Goal: Information Seeking & Learning: Learn about a topic

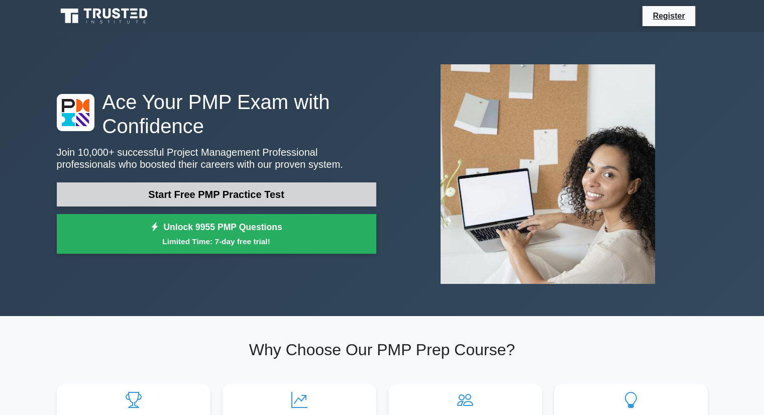
click at [219, 199] on link "Start Free PMP Practice Test" at bounding box center [217, 194] width 320 height 24
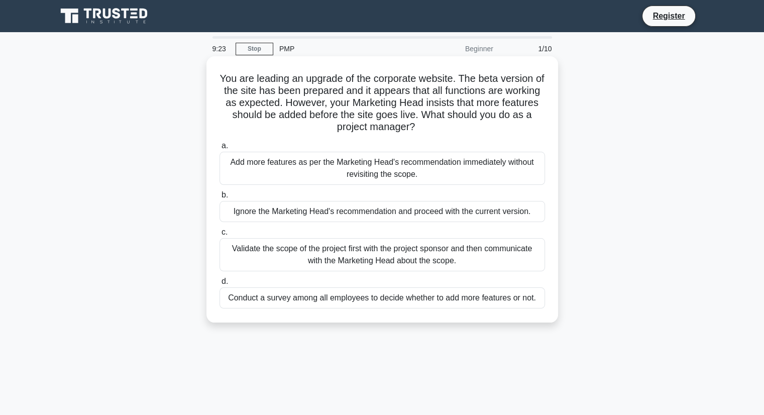
click at [393, 263] on div "Validate the scope of the project first with the project sponsor and then commu…" at bounding box center [383, 254] width 326 height 33
click at [220, 236] on input "c. Validate the scope of the project first with the project sponsor and then co…" at bounding box center [220, 232] width 0 height 7
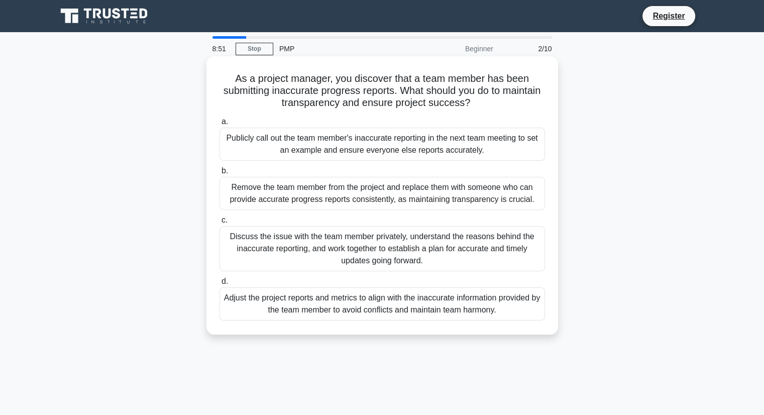
click at [414, 246] on div "Discuss the issue with the team member privately, understand the reasons behind…" at bounding box center [383, 248] width 326 height 45
click at [220, 224] on input "c. Discuss the issue with the team member privately, understand the reasons beh…" at bounding box center [220, 220] width 0 height 7
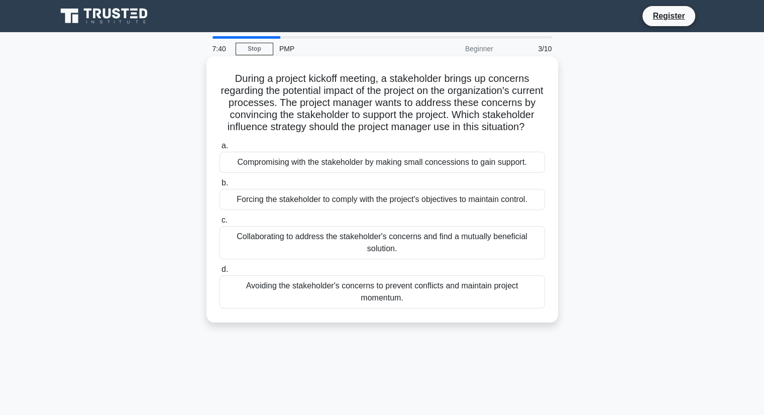
click at [297, 255] on div "Collaborating to address the stakeholder's concerns and find a mutually benefic…" at bounding box center [383, 242] width 326 height 33
click at [220, 224] on input "c. Collaborating to address the stakeholder's concerns and find a mutually bene…" at bounding box center [220, 220] width 0 height 7
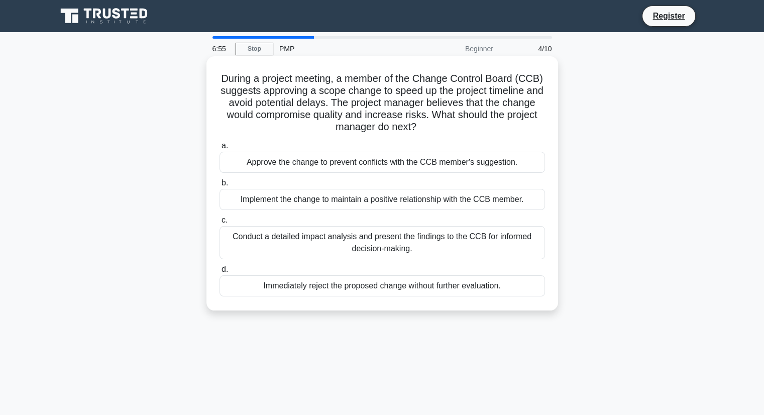
click at [450, 245] on div "Conduct a detailed impact analysis and present the findings to the CCB for info…" at bounding box center [383, 242] width 326 height 33
click at [220, 224] on input "c. Conduct a detailed impact analysis and present the findings to the CCB for i…" at bounding box center [220, 220] width 0 height 7
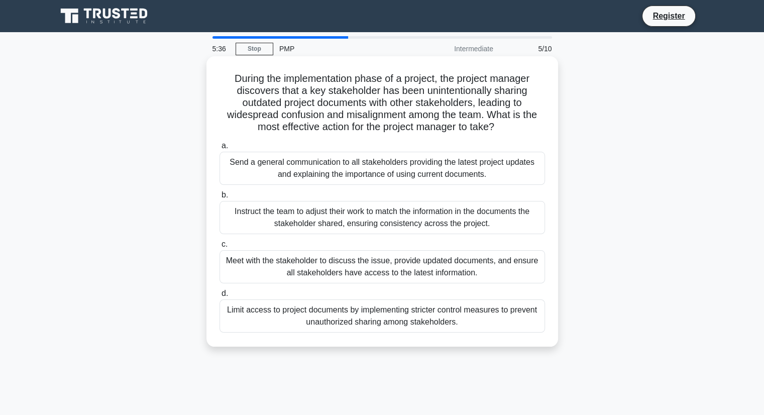
click at [235, 264] on div "Meet with the stakeholder to discuss the issue, provide updated documents, and …" at bounding box center [383, 266] width 326 height 33
click at [220, 248] on input "c. Meet with the stakeholder to discuss the issue, provide updated documents, a…" at bounding box center [220, 244] width 0 height 7
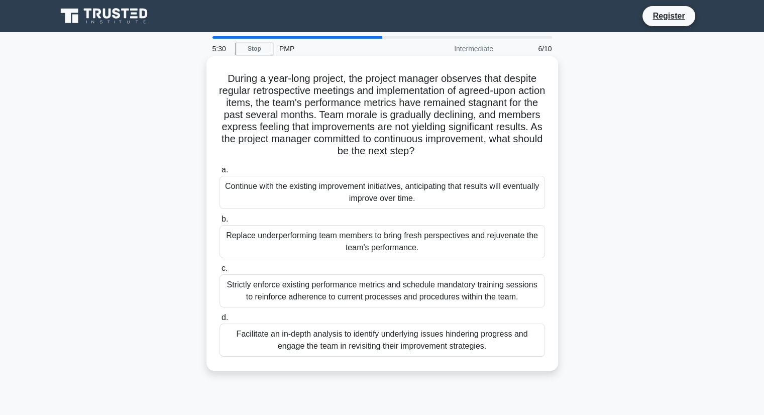
click at [262, 97] on h5 "During a year-long project, the project manager observes that despite regular r…" at bounding box center [383, 114] width 328 height 85
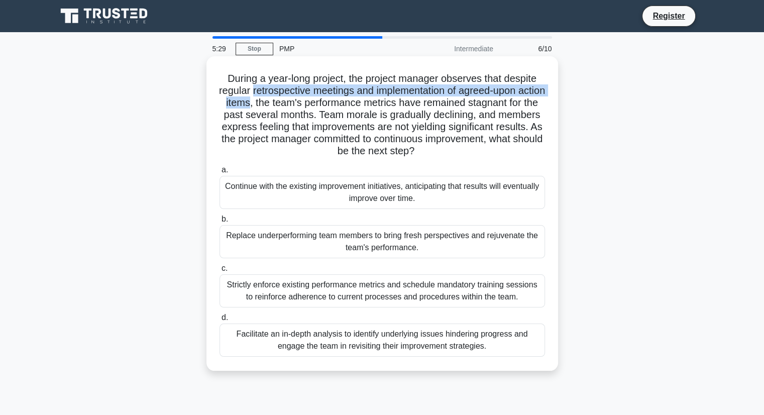
drag, startPoint x: 262, startPoint y: 97, endPoint x: 294, endPoint y: 94, distance: 32.9
click at [294, 94] on h5 "During a year-long project, the project manager observes that despite regular r…" at bounding box center [383, 114] width 328 height 85
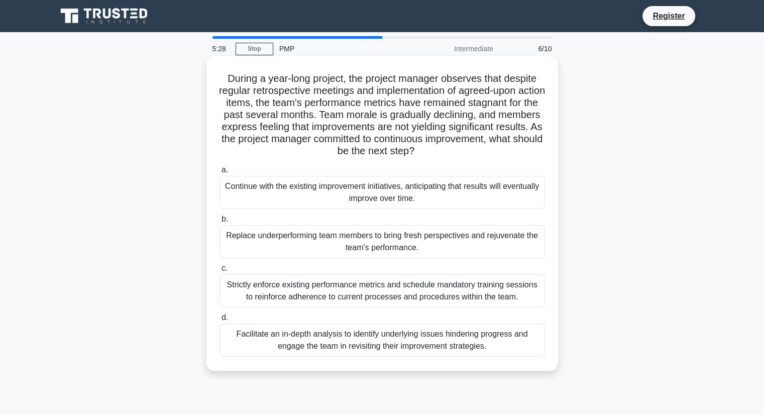
click at [344, 102] on h5 "During a year-long project, the project manager observes that despite regular r…" at bounding box center [383, 114] width 328 height 85
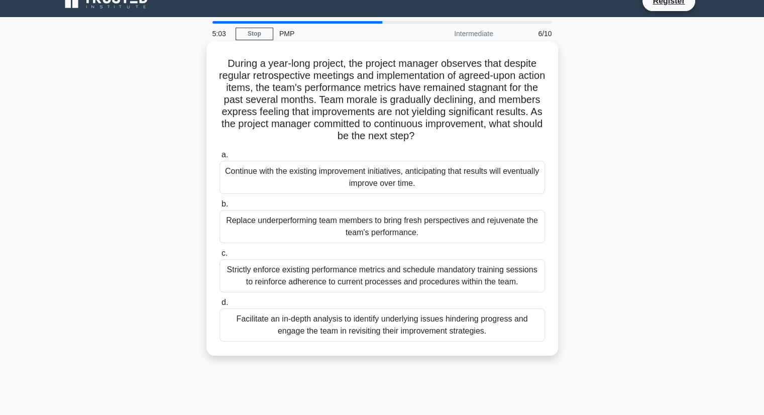
scroll to position [16, 0]
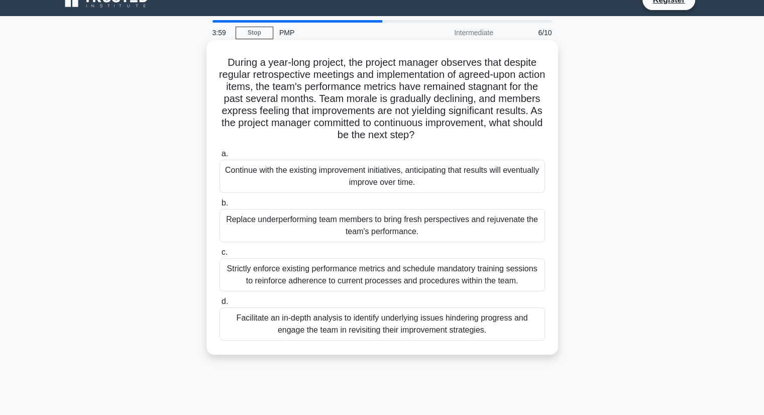
click at [457, 328] on div "Facilitate an in-depth analysis to identify underlying issues hindering progres…" at bounding box center [383, 324] width 326 height 33
click at [220, 305] on input "d. Facilitate an in-depth analysis to identify underlying issues hindering prog…" at bounding box center [220, 301] width 0 height 7
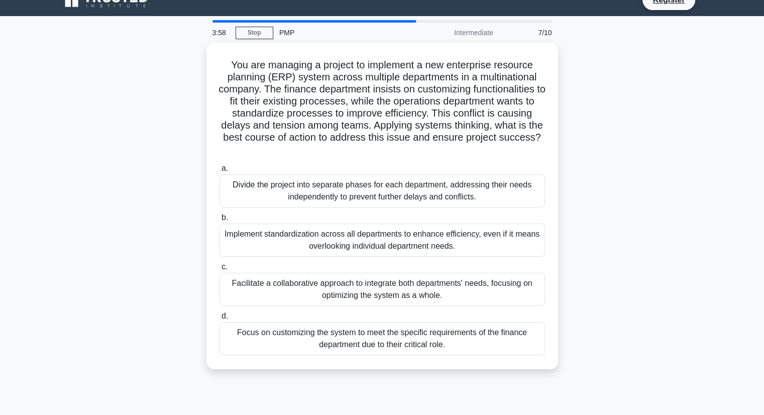
scroll to position [0, 0]
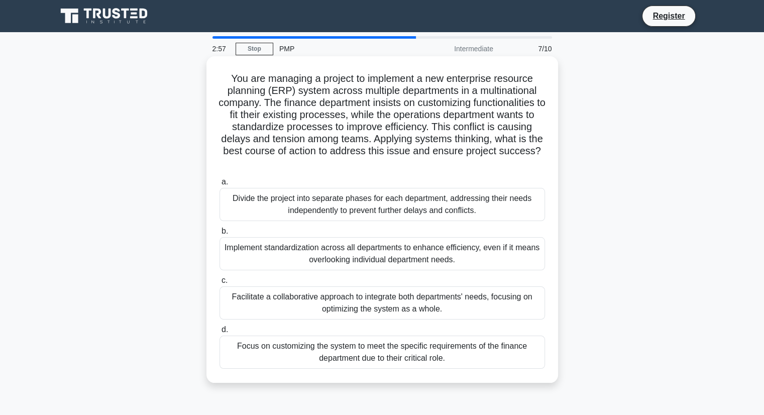
click at [388, 309] on div "Facilitate a collaborative approach to integrate both departments' needs, focus…" at bounding box center [383, 302] width 326 height 33
click at [220, 284] on input "c. Facilitate a collaborative approach to integrate both departments' needs, fo…" at bounding box center [220, 280] width 0 height 7
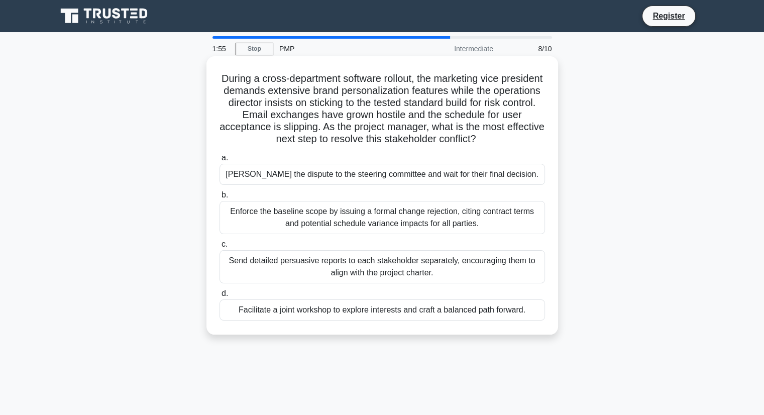
click at [304, 224] on div "Enforce the baseline scope by issuing a formal change rejection, citing contrac…" at bounding box center [383, 217] width 326 height 33
click at [220, 198] on input "b. Enforce the baseline scope by issuing a formal change rejection, citing cont…" at bounding box center [220, 195] width 0 height 7
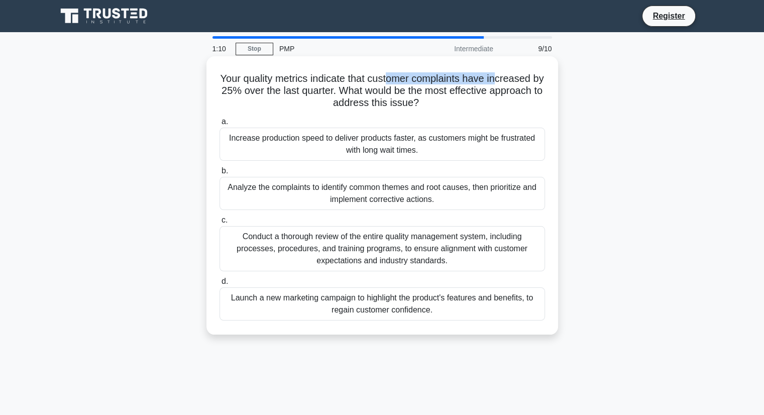
drag, startPoint x: 394, startPoint y: 80, endPoint x: 506, endPoint y: 83, distance: 111.6
click at [506, 83] on h5 "Your quality metrics indicate that customer complaints have increased by 25% ov…" at bounding box center [383, 90] width 328 height 37
click at [314, 193] on div "Analyze the complaints to identify common themes and root causes, then prioriti…" at bounding box center [383, 193] width 326 height 33
click at [220, 174] on input "b. Analyze the complaints to identify common themes and root causes, then prior…" at bounding box center [220, 171] width 0 height 7
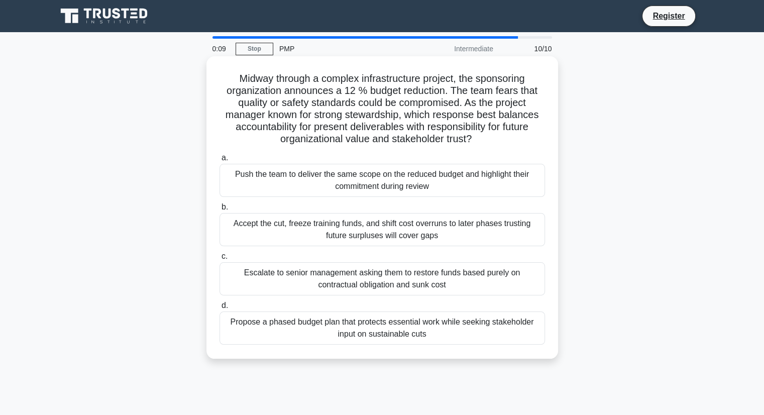
click at [286, 278] on div "Escalate to senior management asking them to restore funds based purely on cont…" at bounding box center [383, 278] width 326 height 33
click at [220, 260] on input "c. Escalate to senior management asking them to restore funds based purely on c…" at bounding box center [220, 256] width 0 height 7
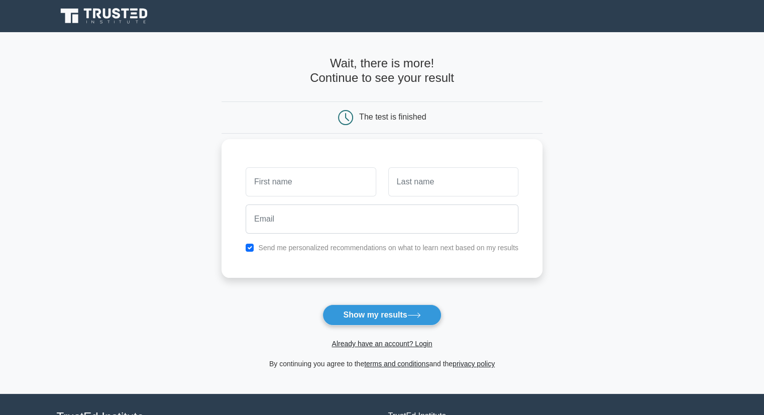
click at [297, 180] on input "text" at bounding box center [311, 181] width 130 height 29
type input "Azad"
click at [417, 185] on input "text" at bounding box center [453, 181] width 130 height 29
type input "[PERSON_NAME]"
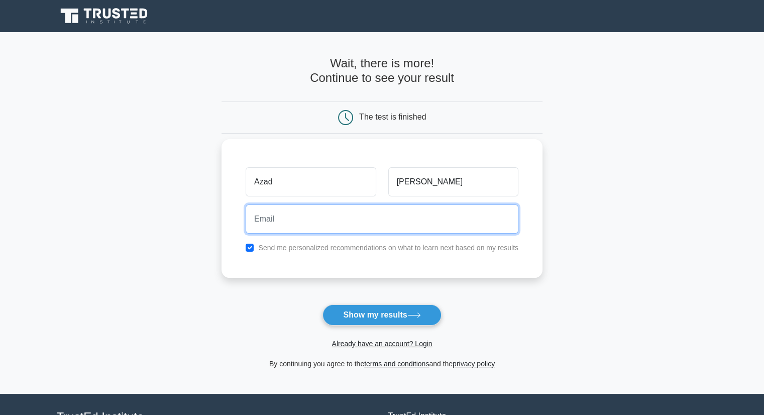
click at [384, 216] on input "email" at bounding box center [382, 219] width 273 height 29
type input "[EMAIL_ADDRESS][DOMAIN_NAME]"
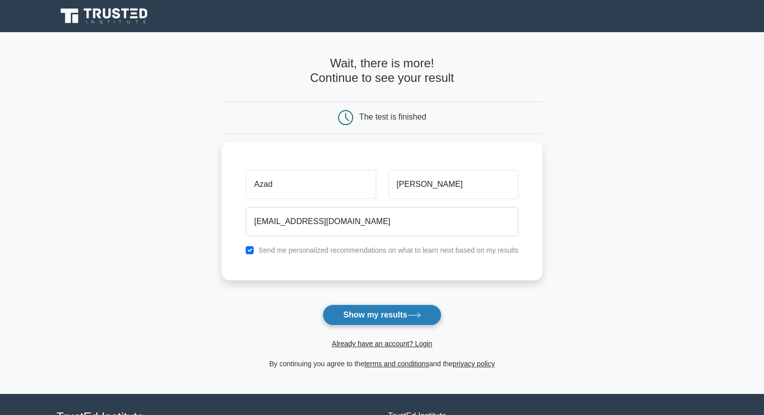
click at [379, 312] on button "Show my results" at bounding box center [382, 315] width 119 height 21
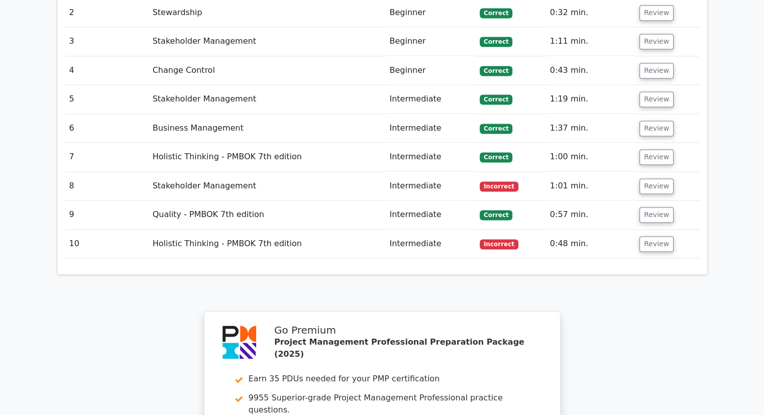
scroll to position [1478, 0]
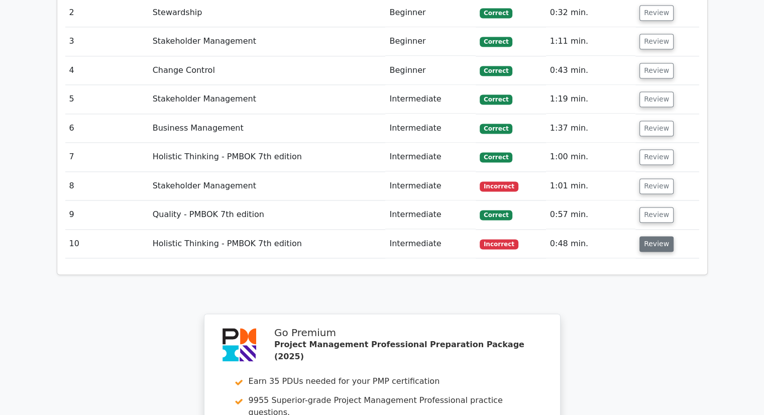
click at [654, 236] on button "Review" at bounding box center [657, 244] width 34 height 16
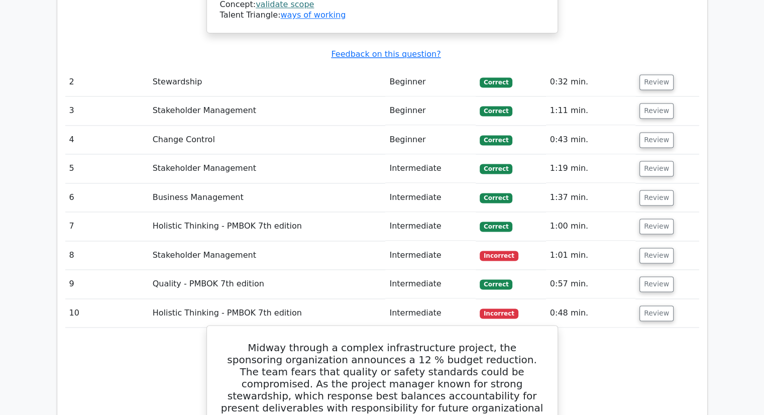
scroll to position [1377, 0]
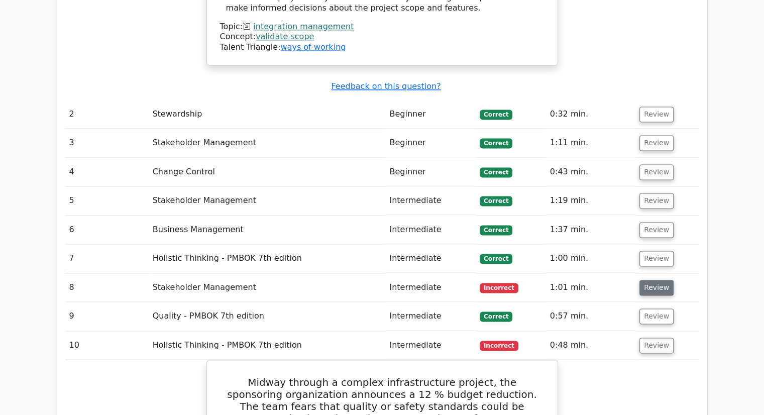
click at [652, 280] on button "Review" at bounding box center [657, 288] width 34 height 16
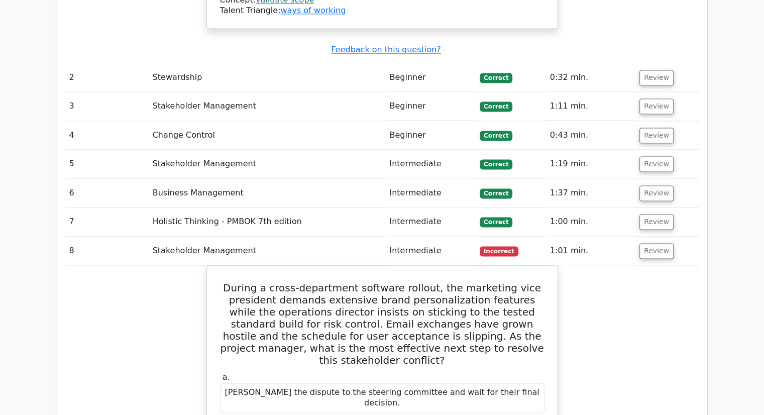
scroll to position [1397, 0]
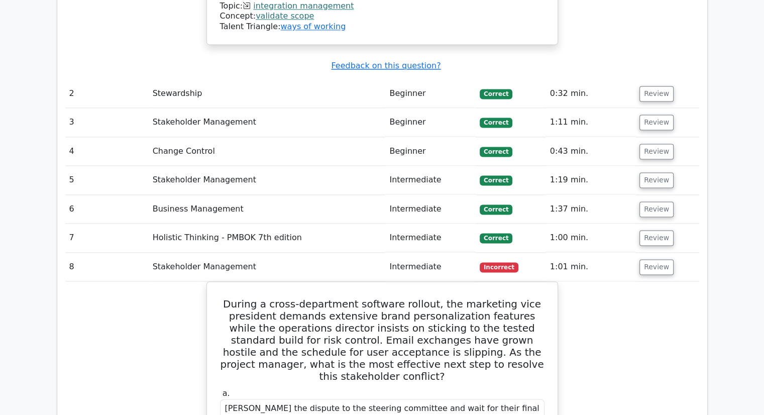
click at [379, 253] on td "Stakeholder Management" at bounding box center [267, 267] width 237 height 29
click at [129, 253] on td "8" at bounding box center [106, 267] width 83 height 29
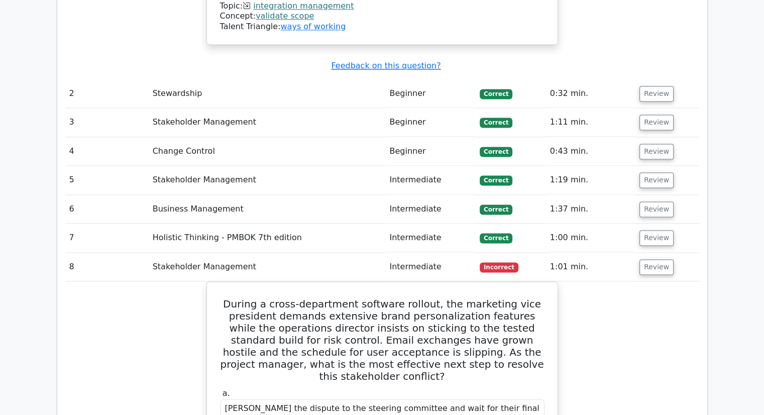
click at [221, 253] on td "Stakeholder Management" at bounding box center [267, 267] width 237 height 29
click at [647, 259] on button "Review" at bounding box center [657, 267] width 34 height 16
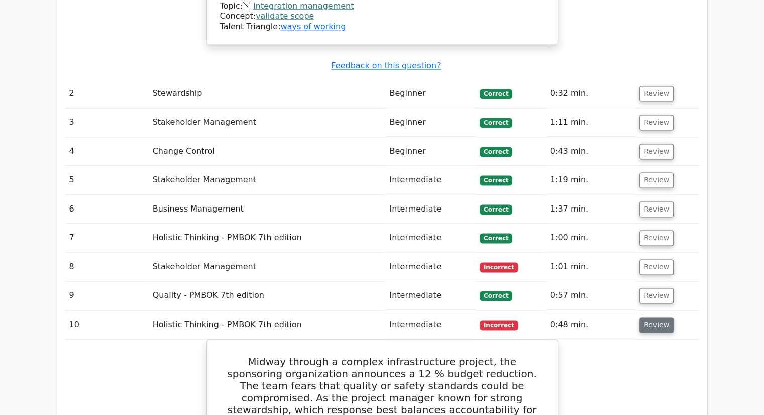
click at [650, 317] on button "Review" at bounding box center [657, 325] width 34 height 16
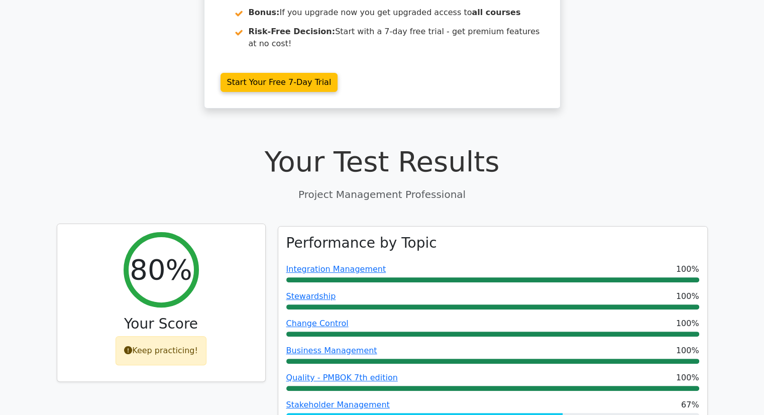
scroll to position [228, 0]
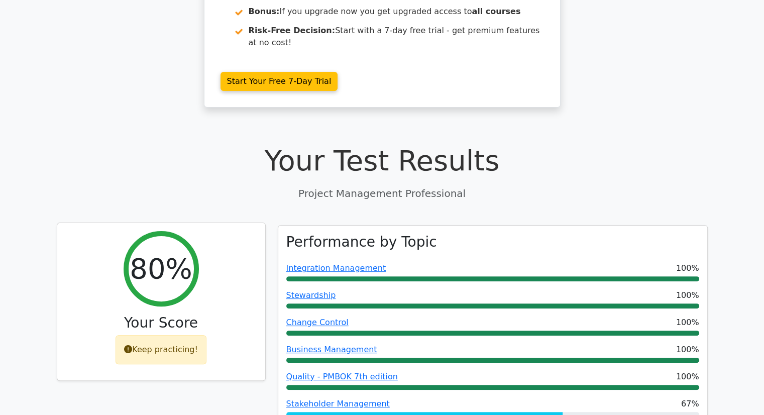
click at [181, 335] on div "Keep practicing!" at bounding box center [161, 349] width 91 height 29
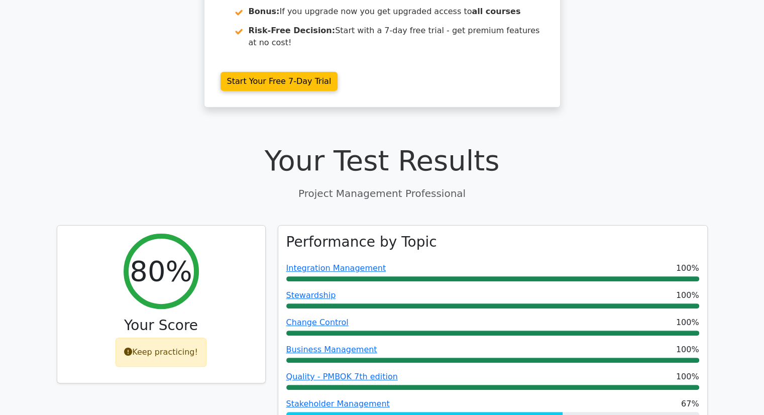
click at [202, 332] on div "80% Your Score Keep practicing!" at bounding box center [161, 349] width 221 height 248
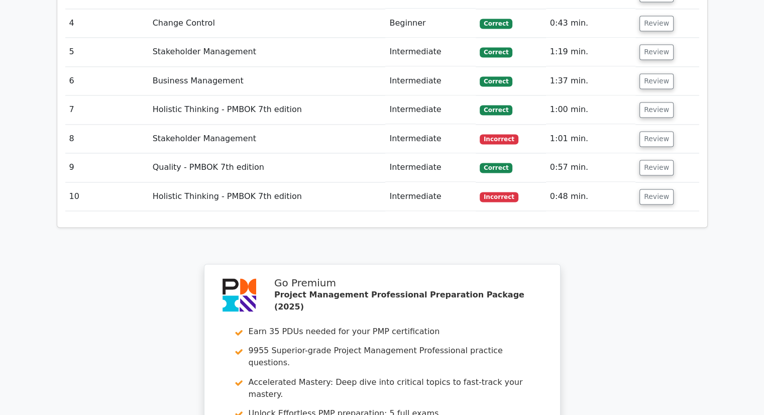
scroll to position [1527, 0]
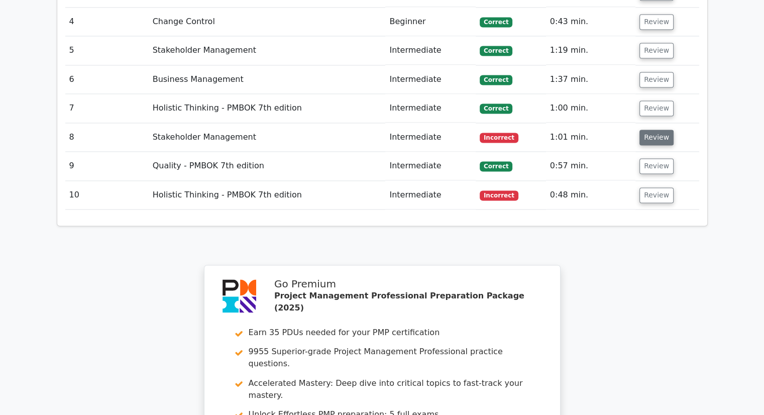
click at [653, 130] on button "Review" at bounding box center [657, 138] width 34 height 16
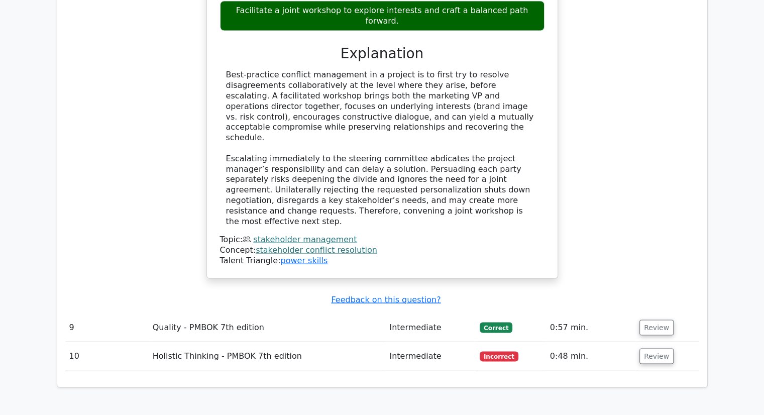
scroll to position [1945, 0]
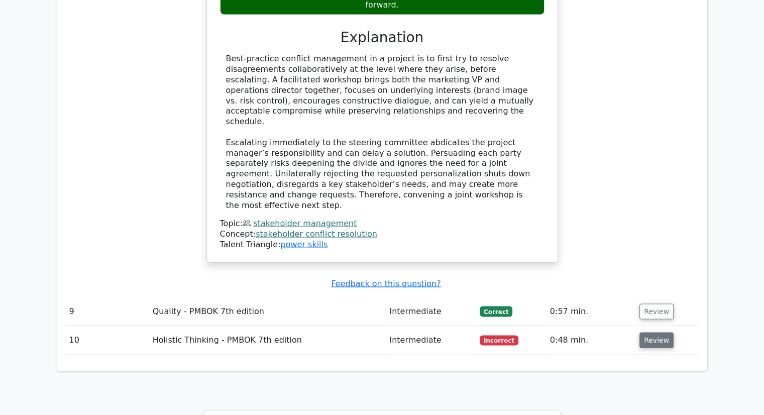
click at [659, 333] on button "Review" at bounding box center [657, 341] width 34 height 16
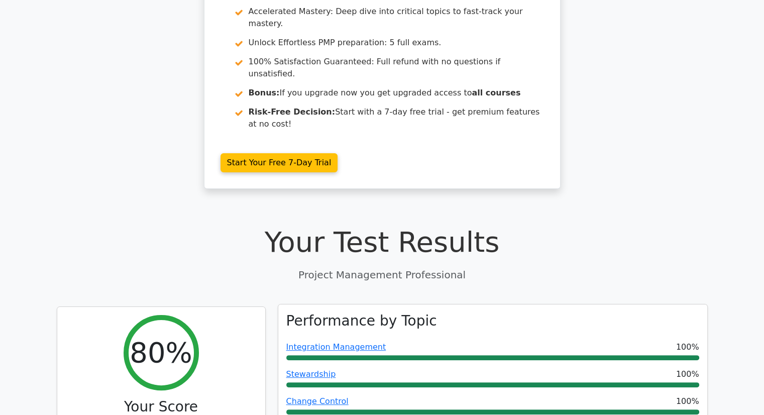
scroll to position [0, 0]
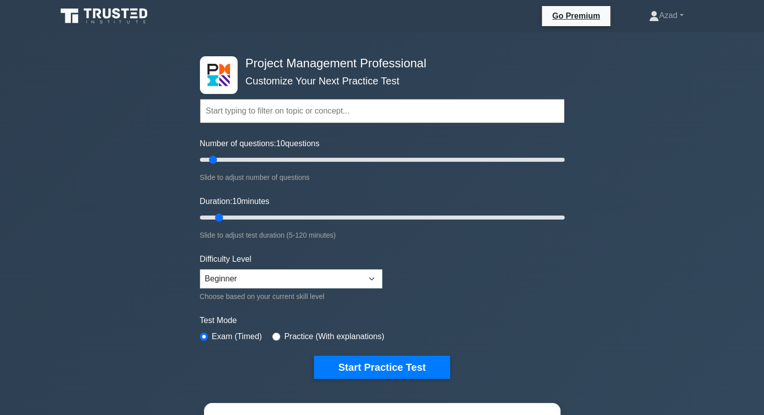
scroll to position [42, 0]
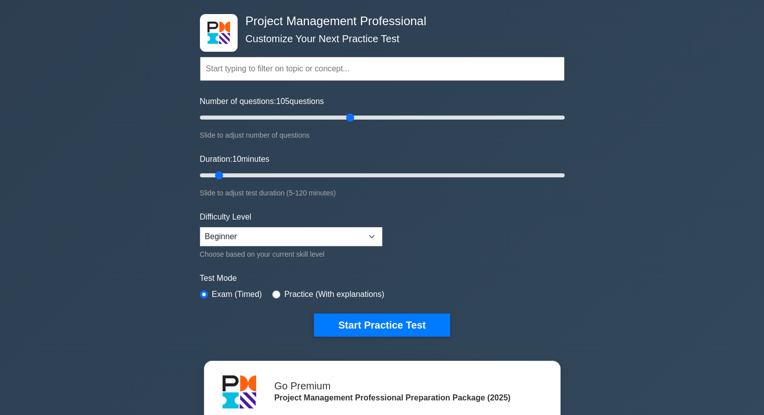
drag, startPoint x: 218, startPoint y: 116, endPoint x: 351, endPoint y: 127, distance: 134.1
click at [351, 124] on input "Number of questions: 105 questions" at bounding box center [382, 118] width 365 height 12
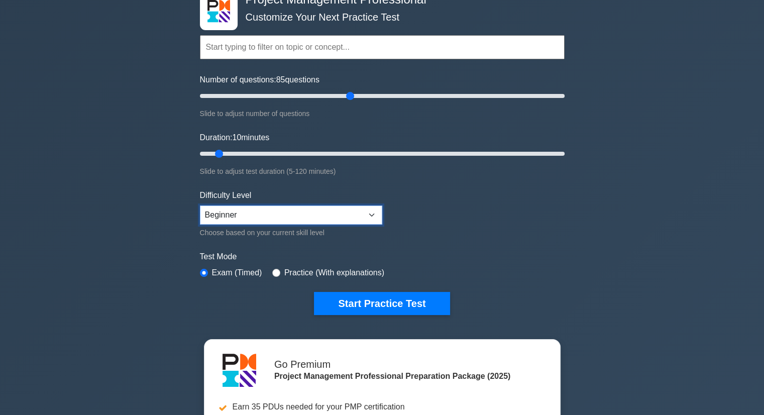
click at [268, 212] on select "Beginner Intermediate Expert" at bounding box center [291, 215] width 182 height 19
click at [432, 201] on form "Topics Scope Management Time Management Cost Management Quality Management Risk…" at bounding box center [382, 160] width 365 height 311
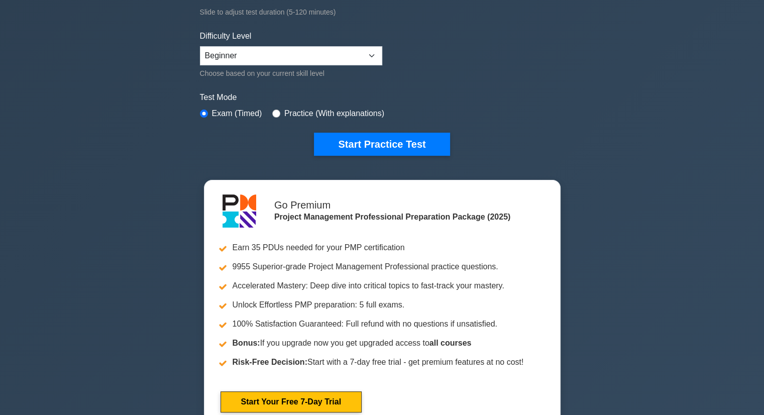
scroll to position [0, 0]
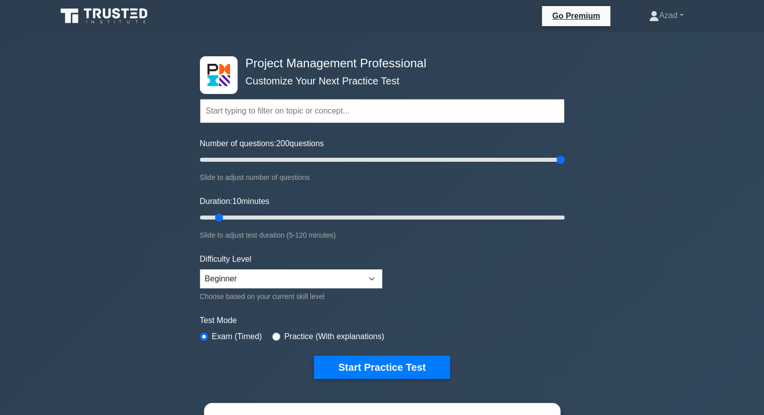
drag, startPoint x: 352, startPoint y: 161, endPoint x: 578, endPoint y: 146, distance: 227.1
type input "200"
click at [565, 154] on input "Number of questions: 200 questions" at bounding box center [382, 160] width 365 height 12
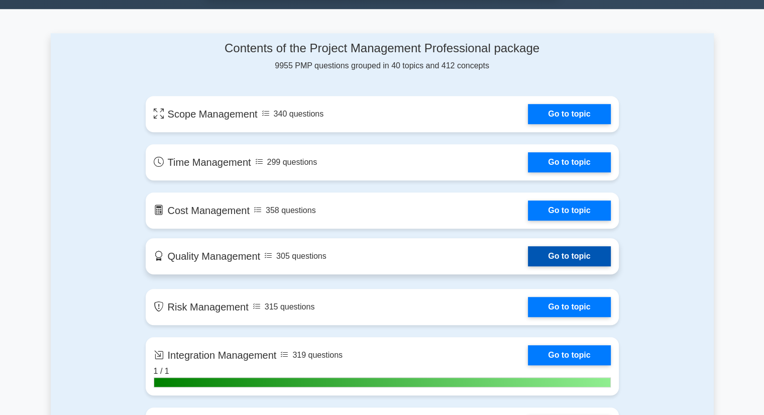
scroll to position [802, 0]
